Goal: Information Seeking & Learning: Learn about a topic

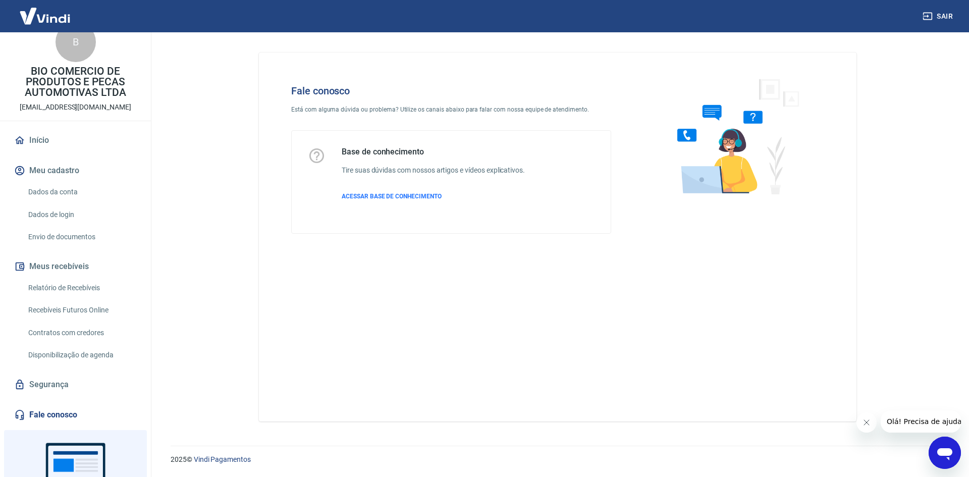
scroll to position [90, 0]
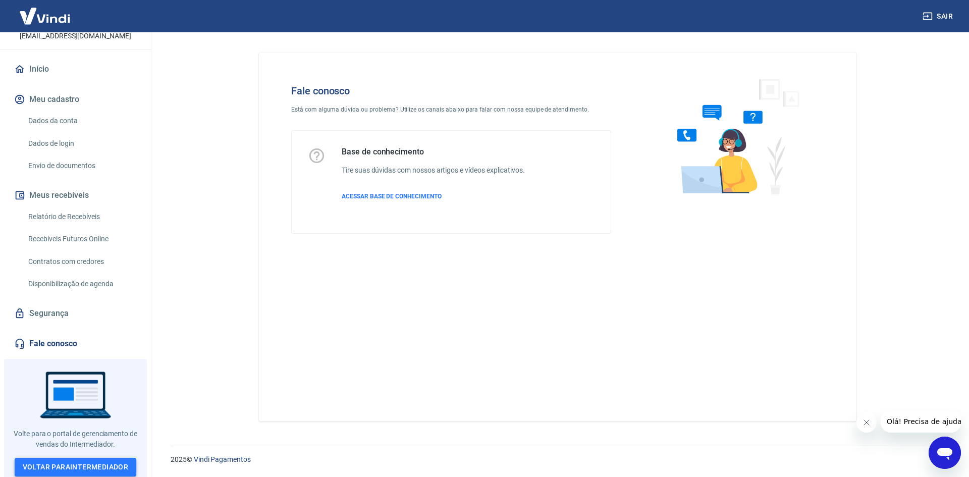
click at [102, 460] on link "Voltar para Intermediador" at bounding box center [76, 467] width 122 height 19
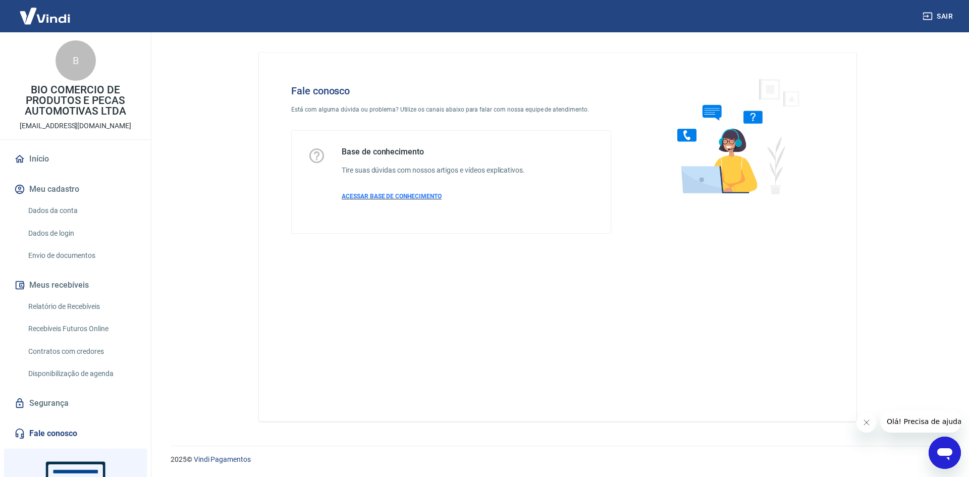
click at [382, 196] on span "ACESSAR BASE DE CONHECIMENTO" at bounding box center [392, 196] width 100 height 7
